Goal: Complete application form

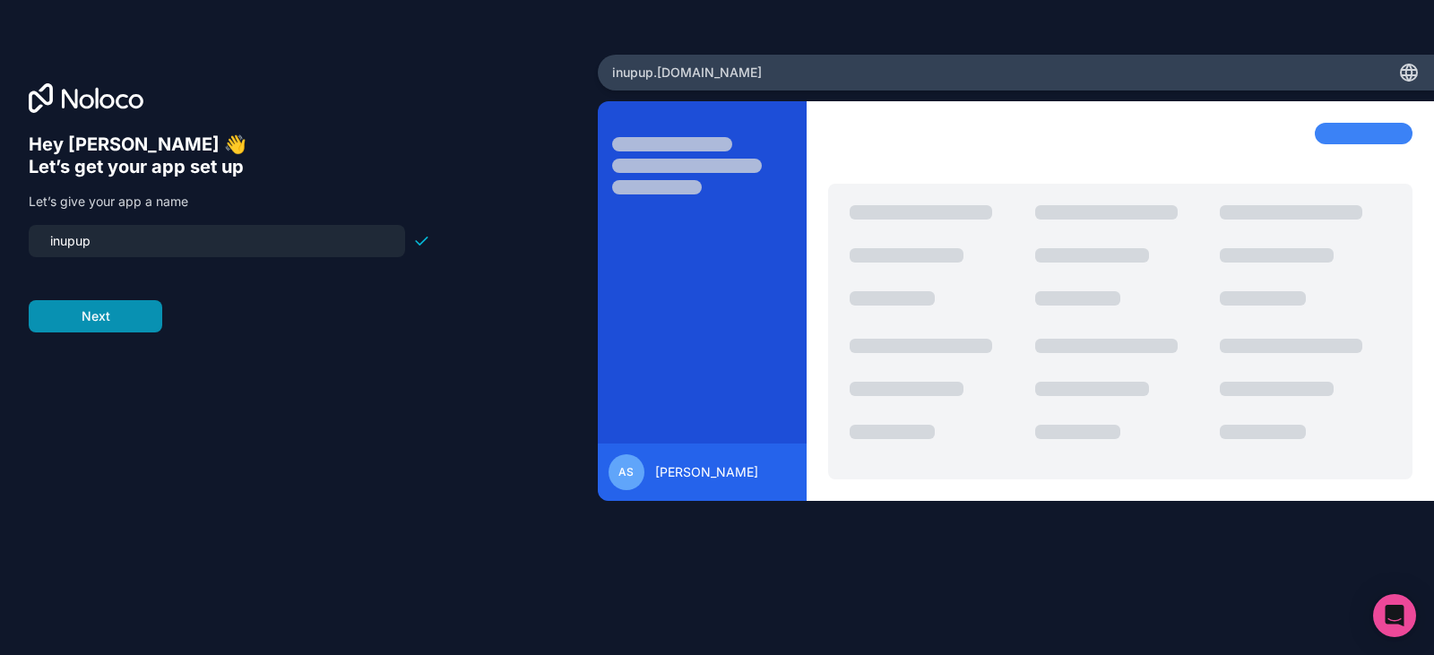
click at [109, 319] on button "Next" at bounding box center [96, 316] width 134 height 32
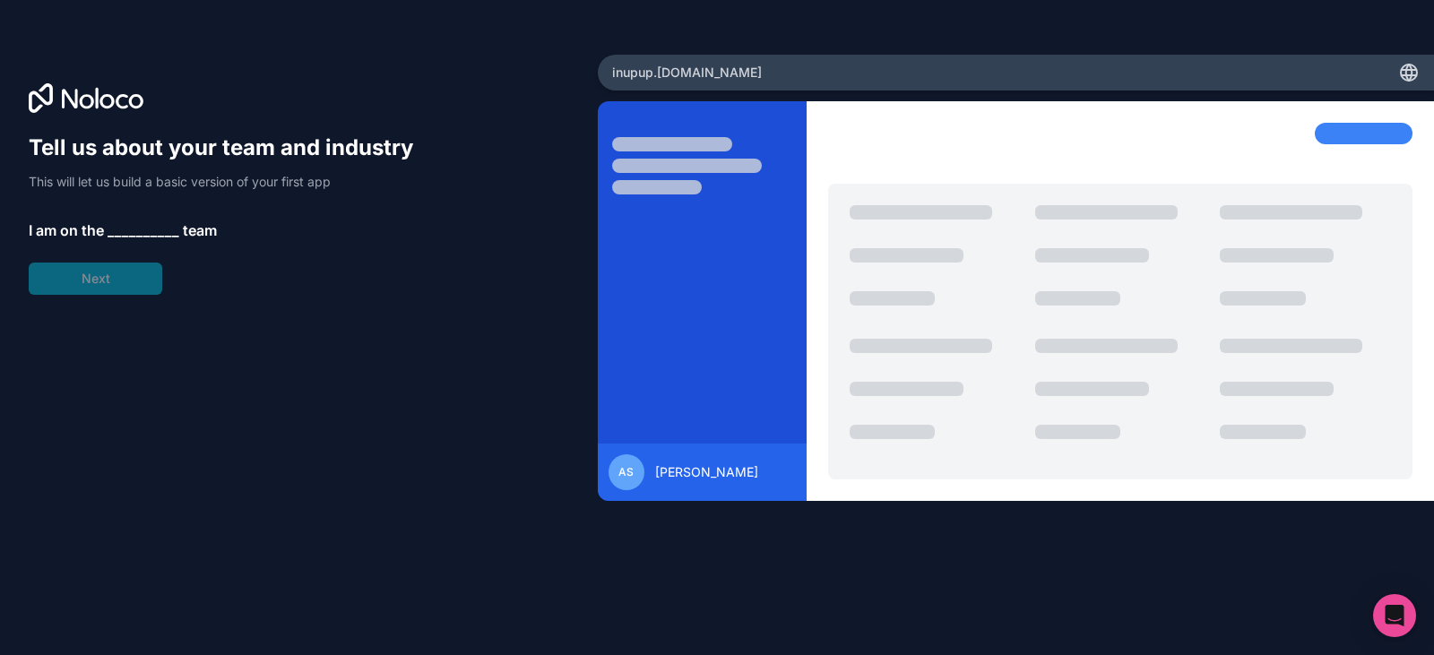
click at [116, 280] on div "Tell us about your team and industry This will let us build a basic version of …" at bounding box center [229, 214] width 401 height 161
click at [125, 227] on span "__________" at bounding box center [144, 231] width 72 height 22
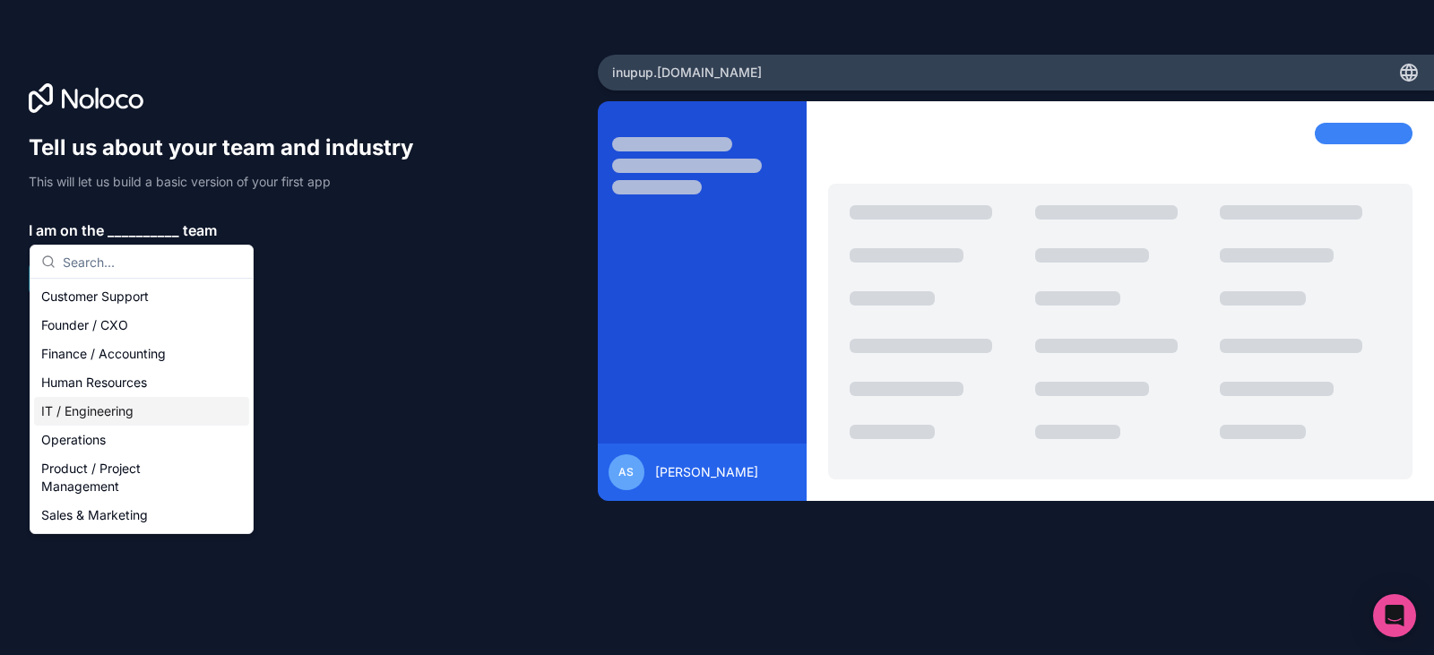
click at [156, 416] on div "IT / Engineering" at bounding box center [141, 411] width 215 height 29
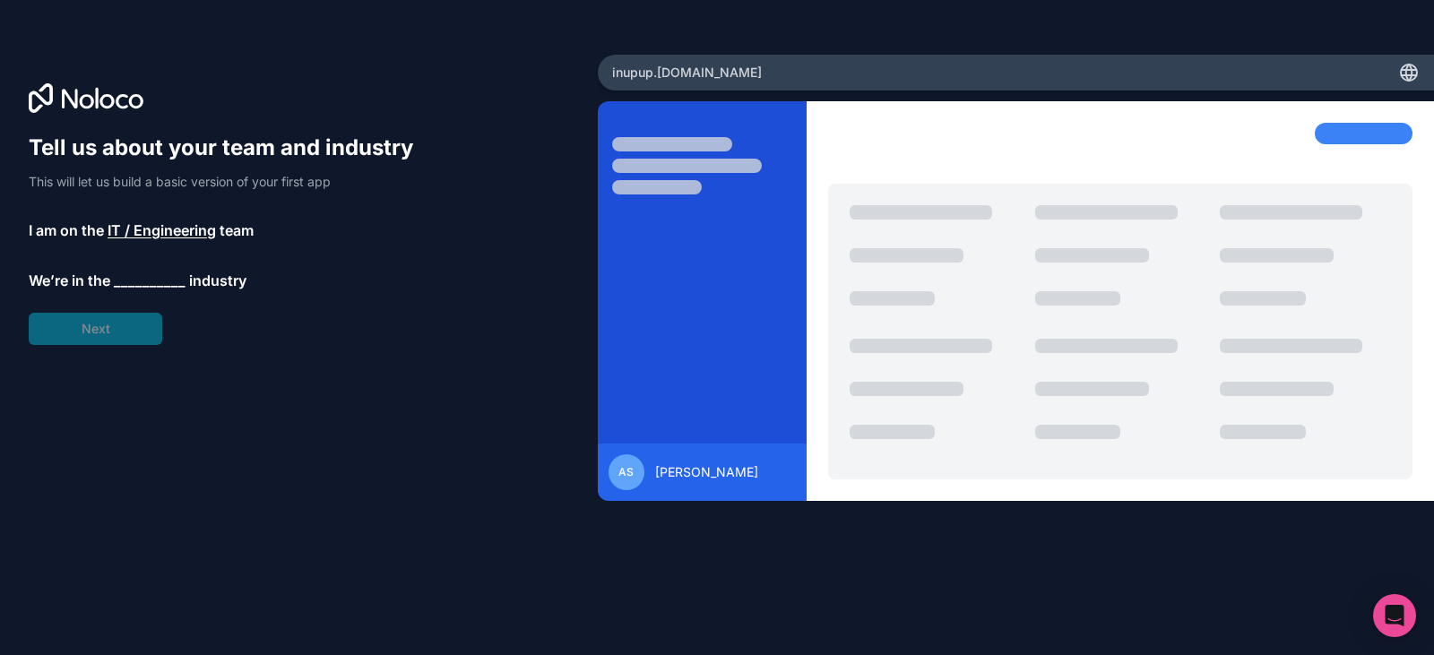
click at [134, 289] on span "__________" at bounding box center [150, 281] width 72 height 22
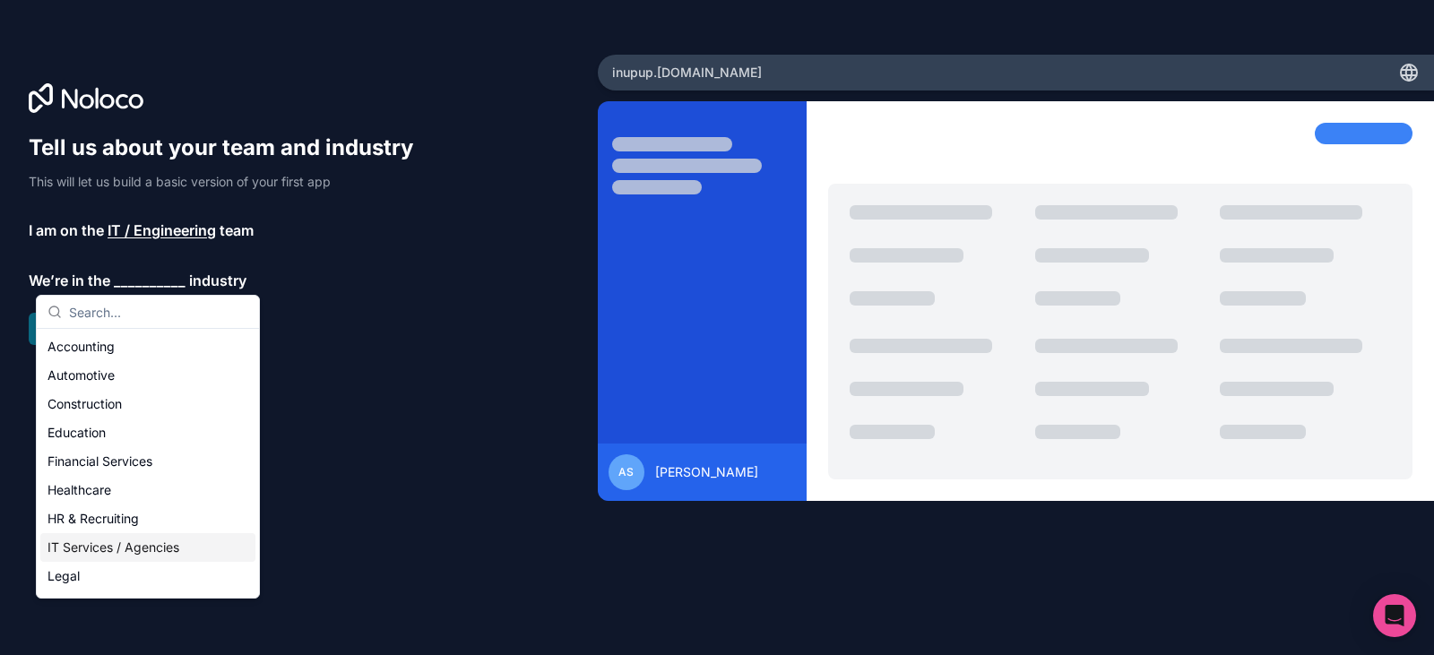
click at [149, 545] on div "IT Services / Agencies" at bounding box center [147, 547] width 215 height 29
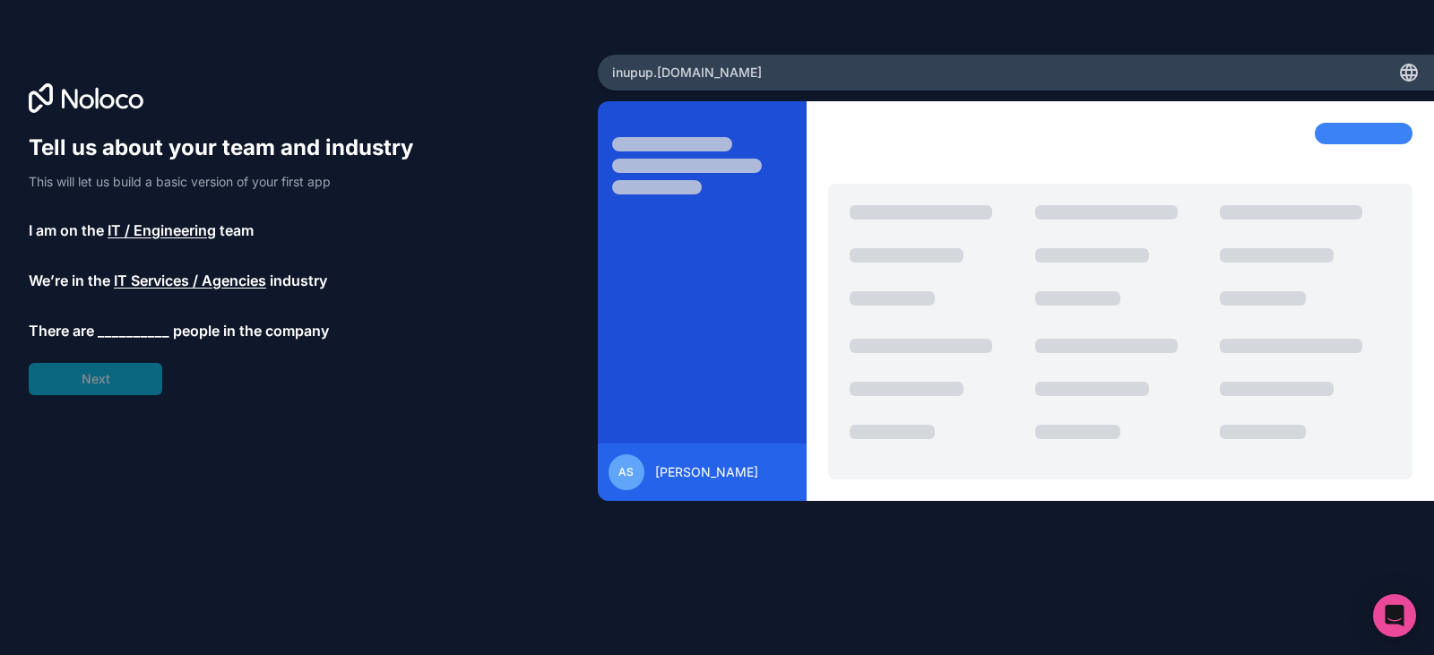
click at [122, 335] on span "__________" at bounding box center [134, 331] width 72 height 22
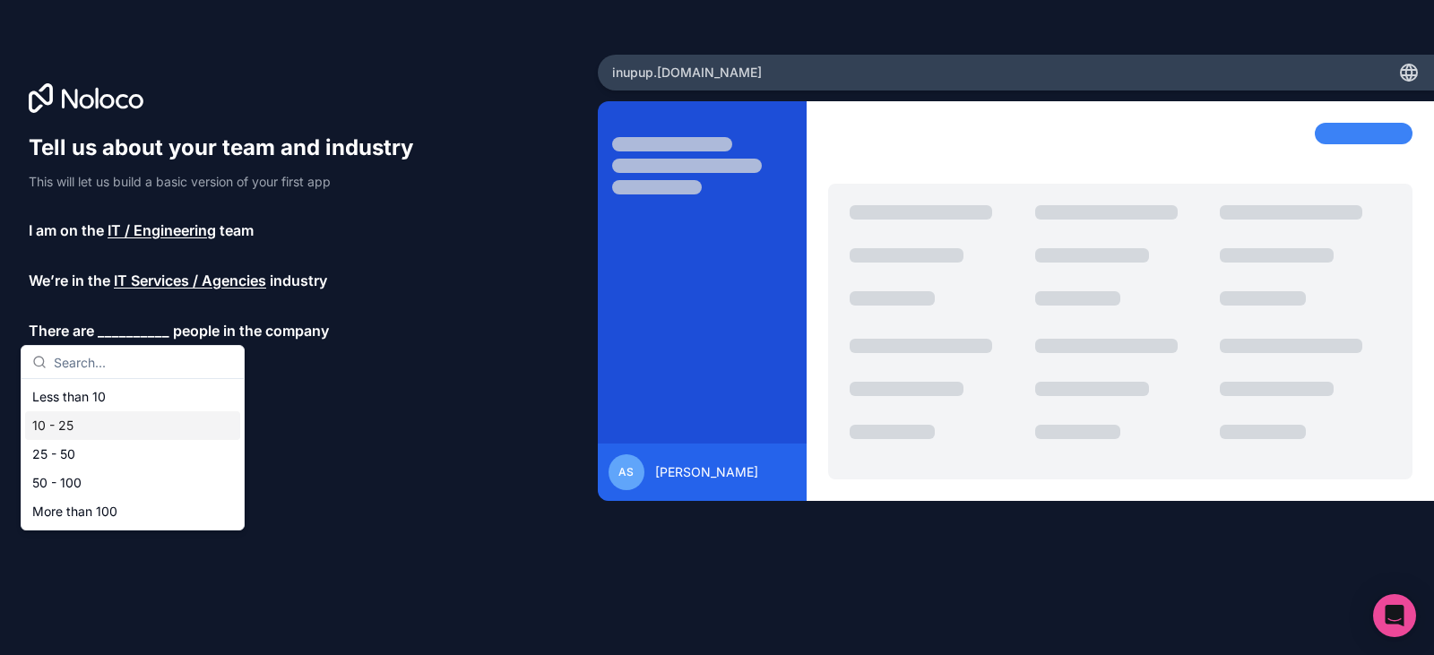
click at [103, 422] on div "10 - 25" at bounding box center [132, 425] width 215 height 29
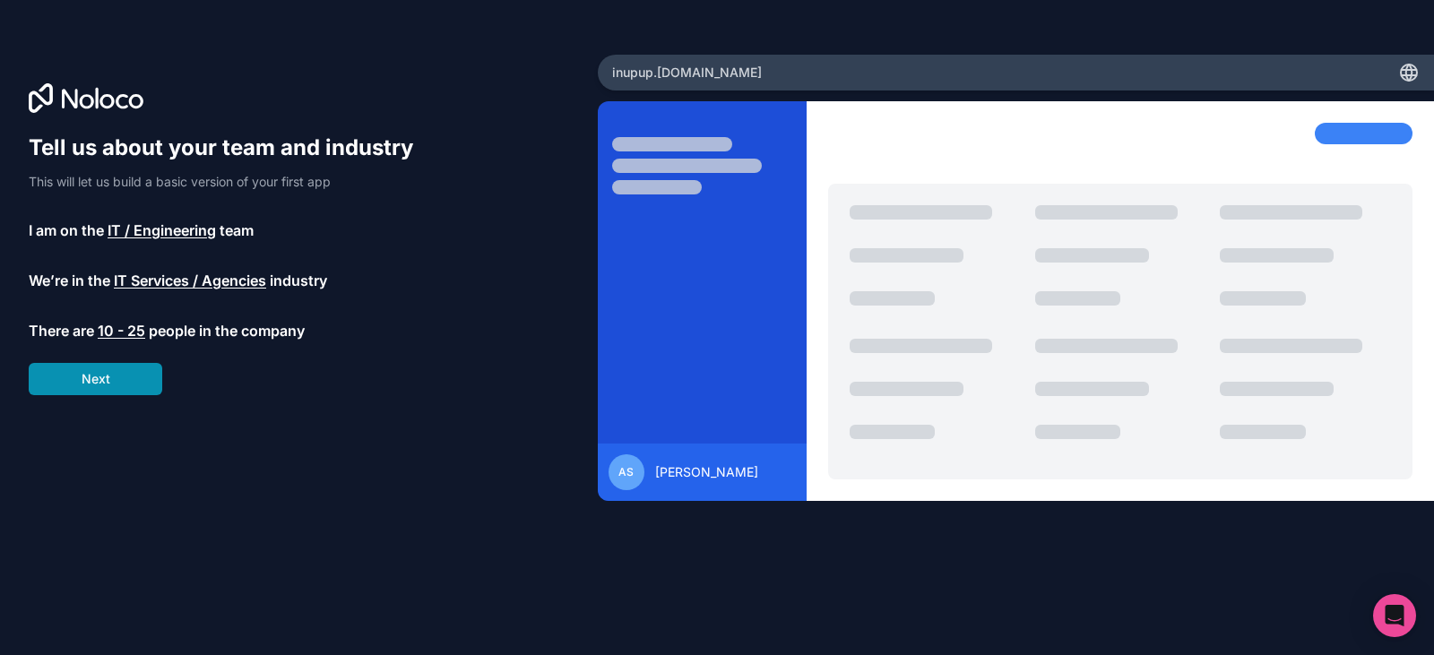
click at [115, 383] on button "Next" at bounding box center [96, 379] width 134 height 32
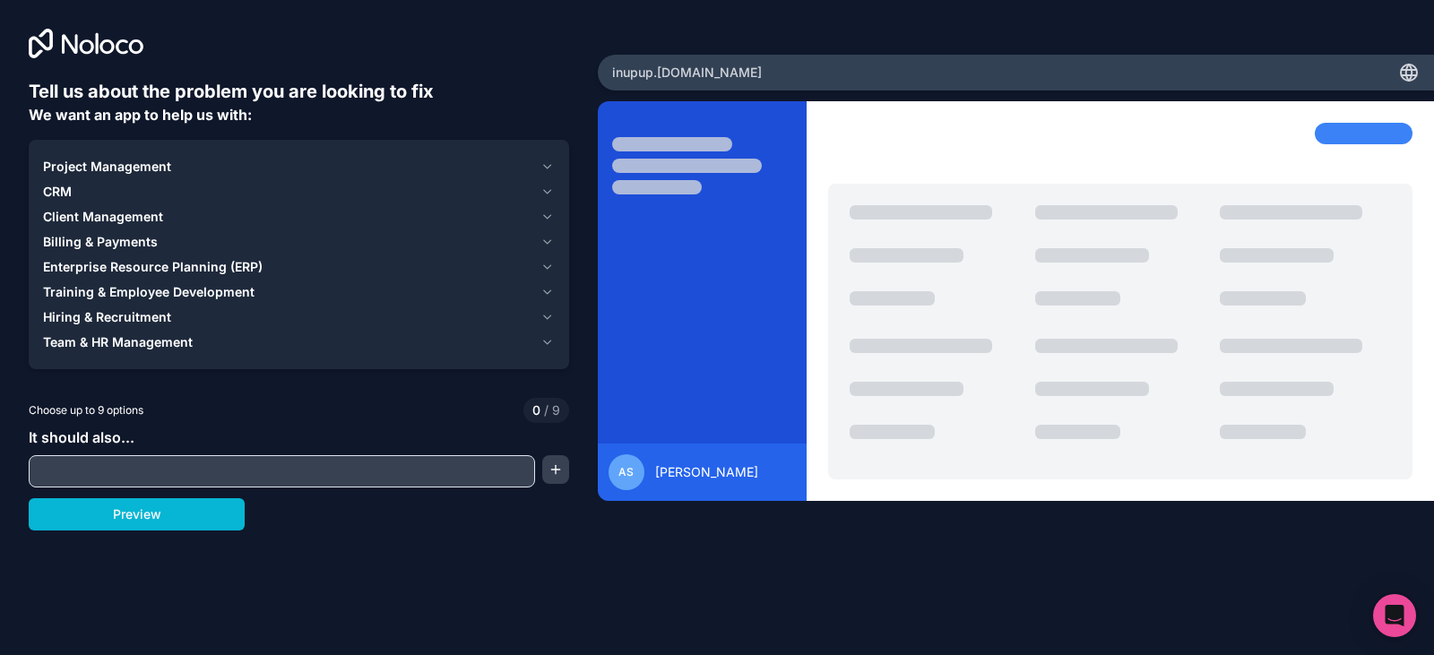
click at [116, 470] on input "text" at bounding box center [281, 471] width 497 height 25
click at [76, 194] on div "CRM" at bounding box center [288, 192] width 490 height 18
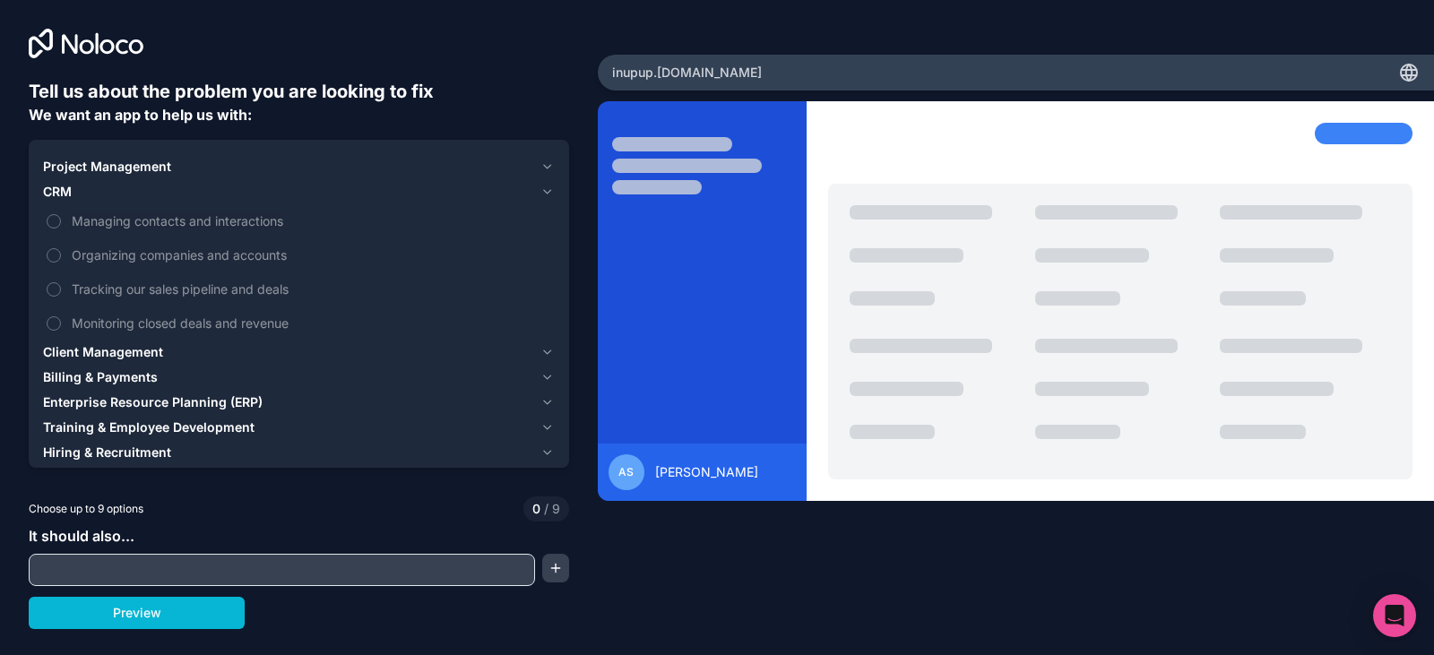
click at [76, 194] on div "CRM" at bounding box center [288, 192] width 490 height 18
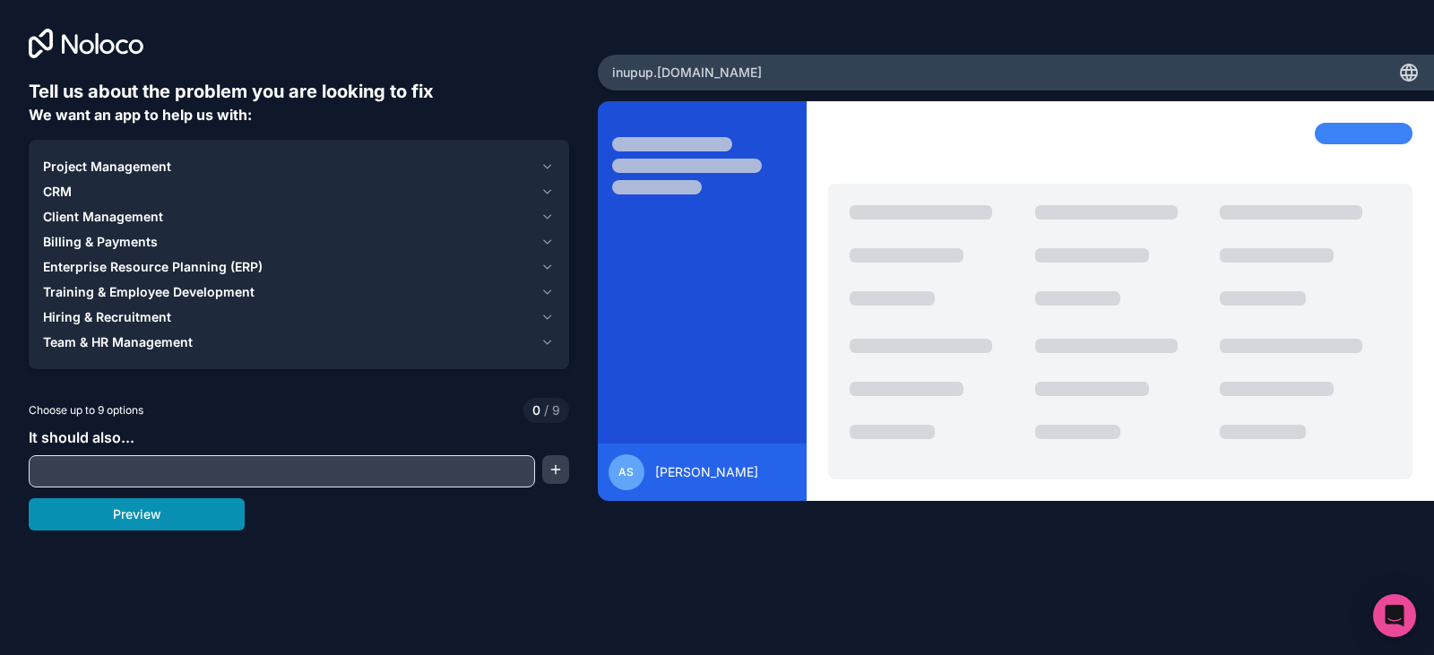
click at [144, 521] on button "Preview" at bounding box center [137, 514] width 216 height 32
click at [59, 190] on span "CRM" at bounding box center [57, 192] width 29 height 18
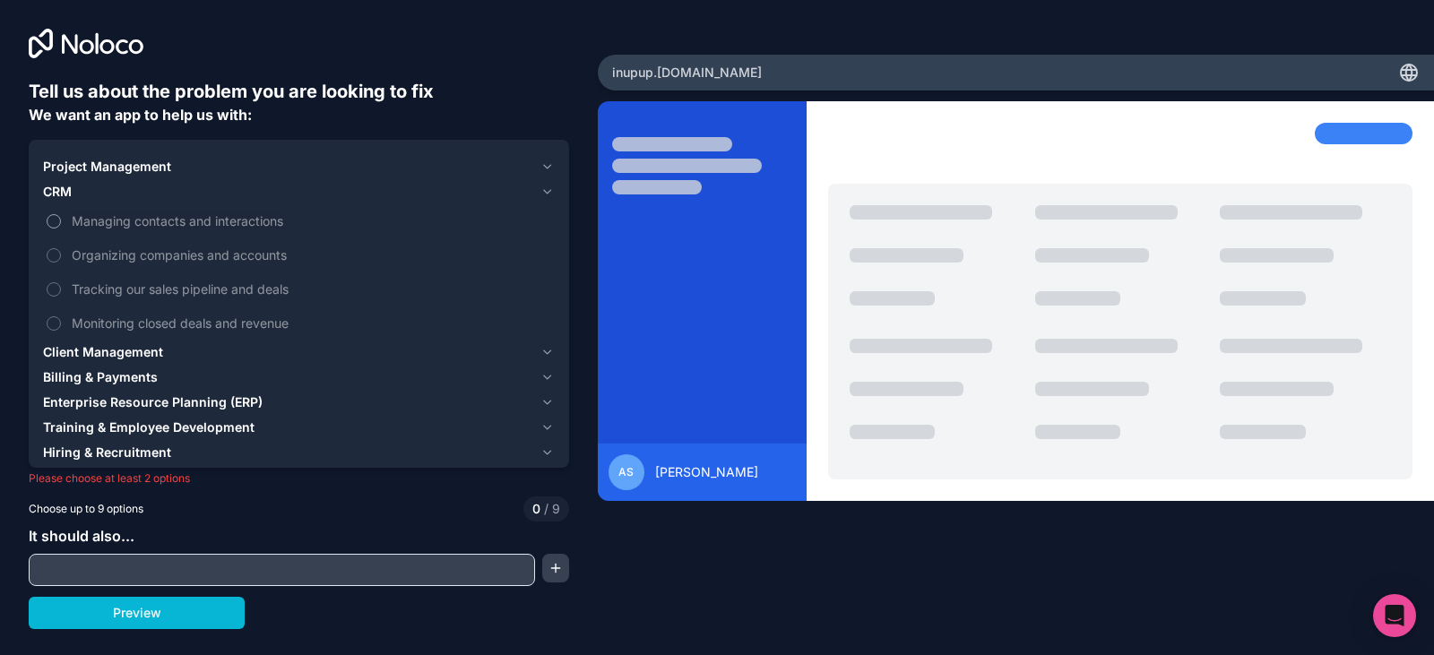
click at [56, 227] on button "Managing contacts and interactions" at bounding box center [54, 221] width 14 height 14
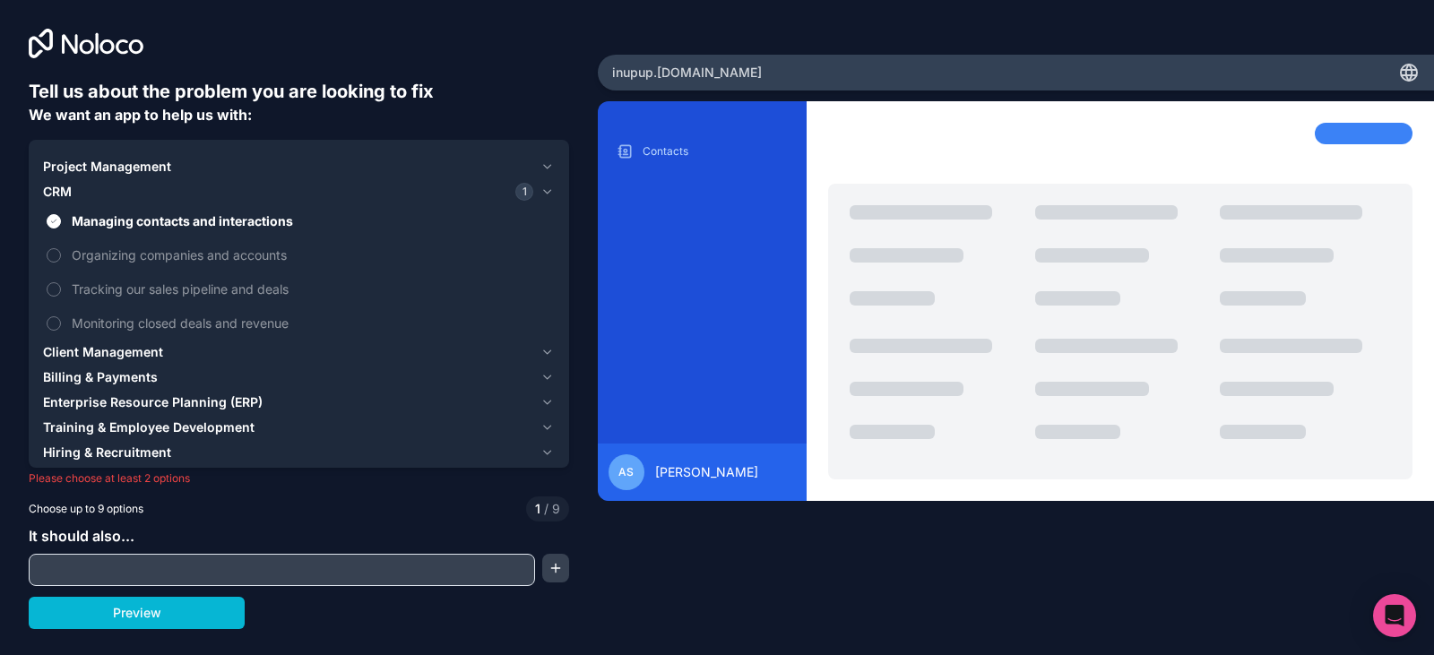
click at [158, 575] on input "text" at bounding box center [281, 569] width 497 height 25
click at [161, 605] on button "Preview" at bounding box center [137, 613] width 216 height 32
click at [120, 381] on span "Billing & Payments" at bounding box center [100, 377] width 115 height 18
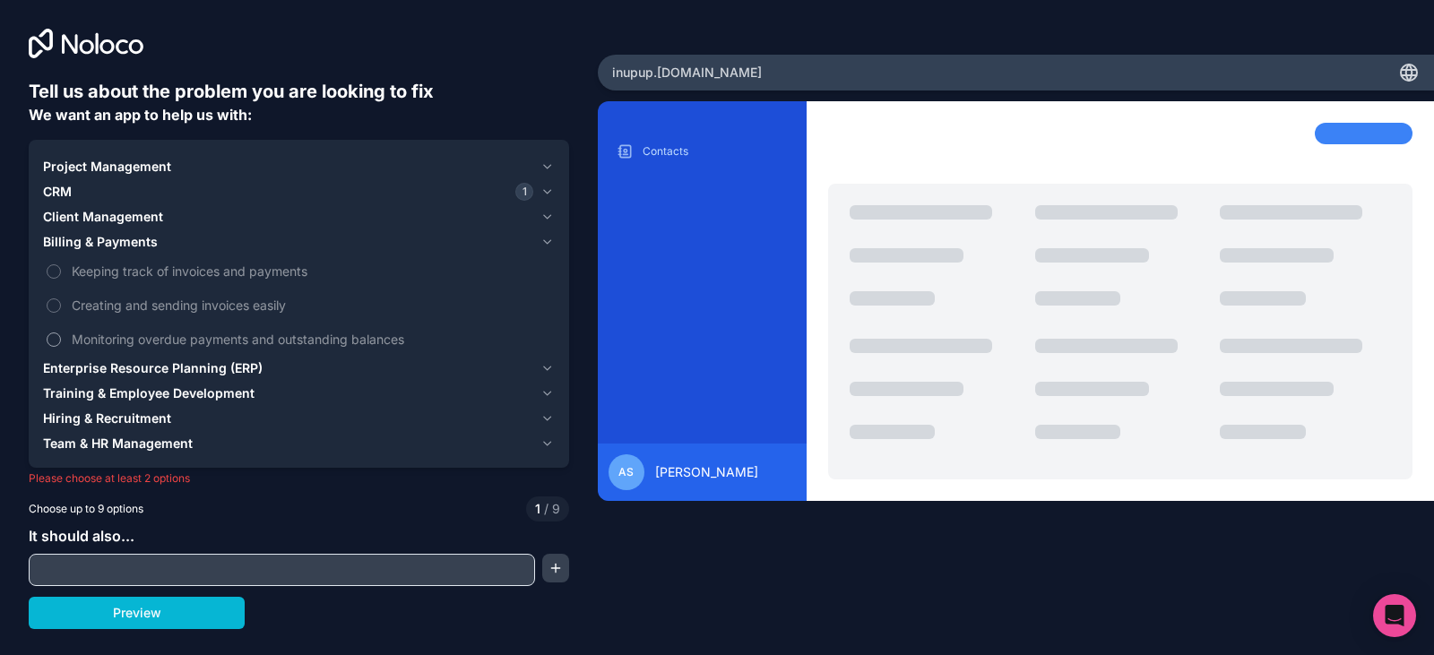
click at [65, 345] on label "Monitoring overdue payments and outstanding balances" at bounding box center [299, 339] width 512 height 33
click at [61, 345] on button "Monitoring overdue payments and outstanding balances" at bounding box center [54, 339] width 14 height 14
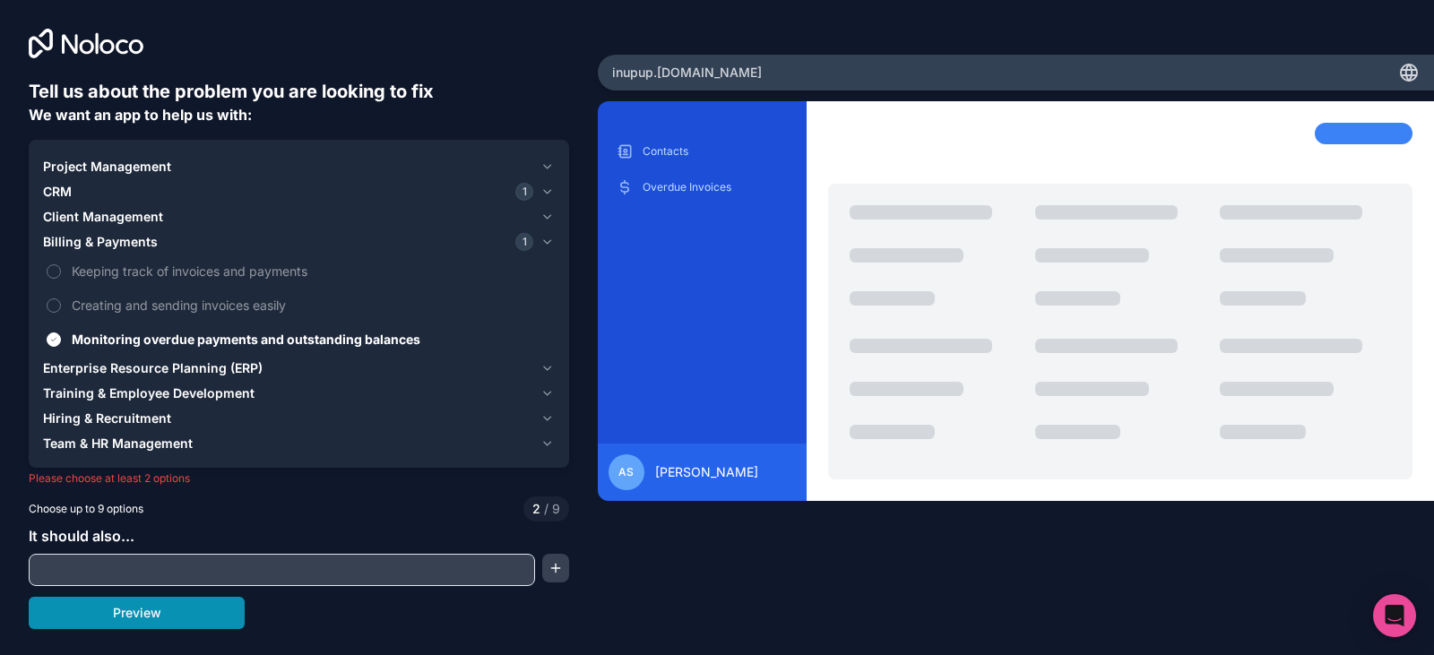
click at [153, 615] on button "Preview" at bounding box center [137, 613] width 216 height 32
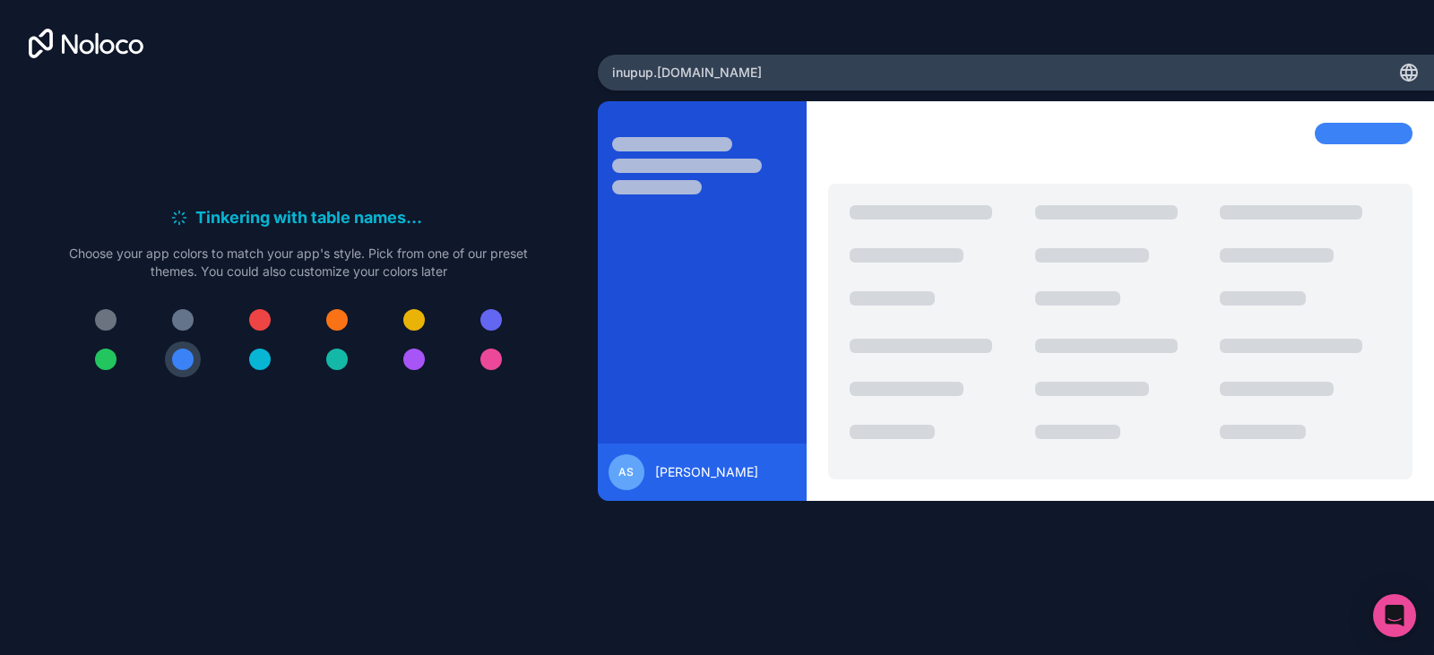
click at [172, 323] on div at bounding box center [183, 320] width 22 height 22
